Goal: Task Accomplishment & Management: Manage account settings

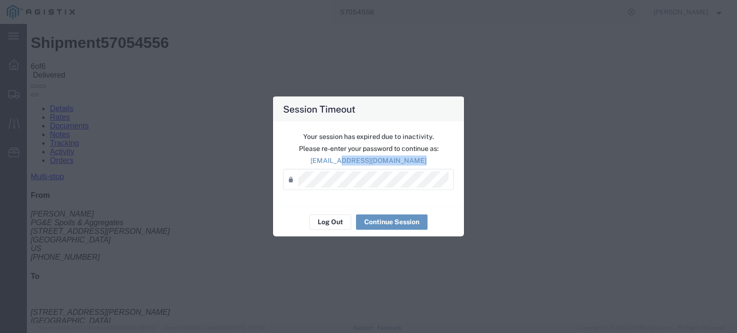
drag, startPoint x: 351, startPoint y: 157, endPoint x: 347, endPoint y: 170, distance: 13.5
click at [348, 167] on div "Your session has expired due to inactivity. Please re-enter your password to co…" at bounding box center [368, 163] width 191 height 85
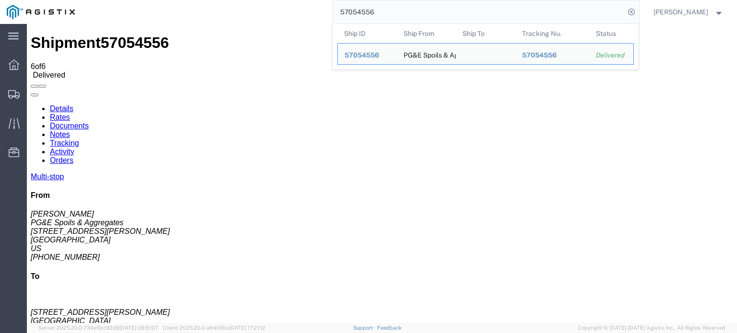
drag, startPoint x: 382, startPoint y: 12, endPoint x: 357, endPoint y: 23, distance: 27.5
click at [357, 23] on form "57054556 Ship ID Ship From Ship To Tracking Nu. Status Ship ID 57054556 Ship Fr…" at bounding box center [485, 12] width 307 height 24
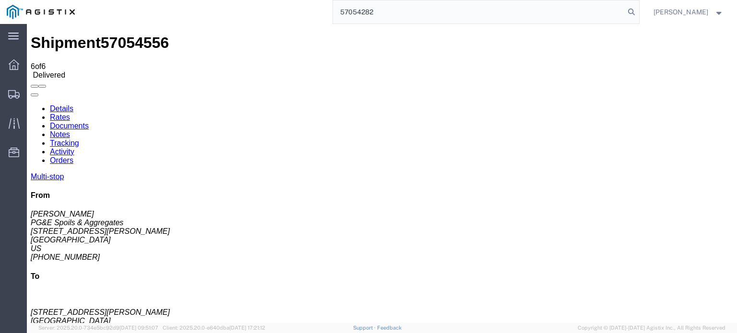
type input "57054282"
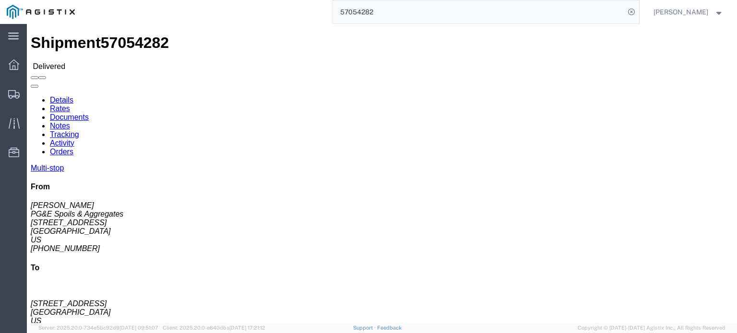
click link "Documents"
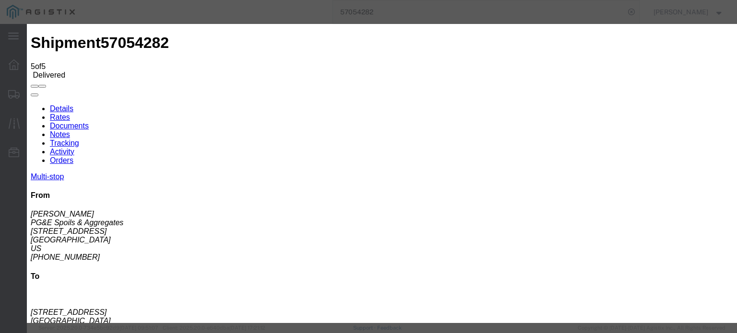
type input "C:\fakepath\IMG_6361.jpg"
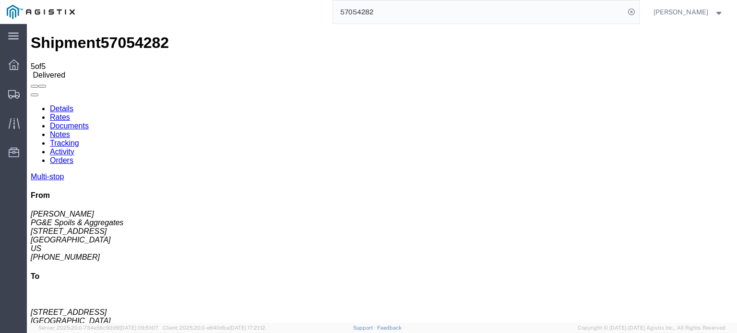
select select
